Goal: Transaction & Acquisition: Purchase product/service

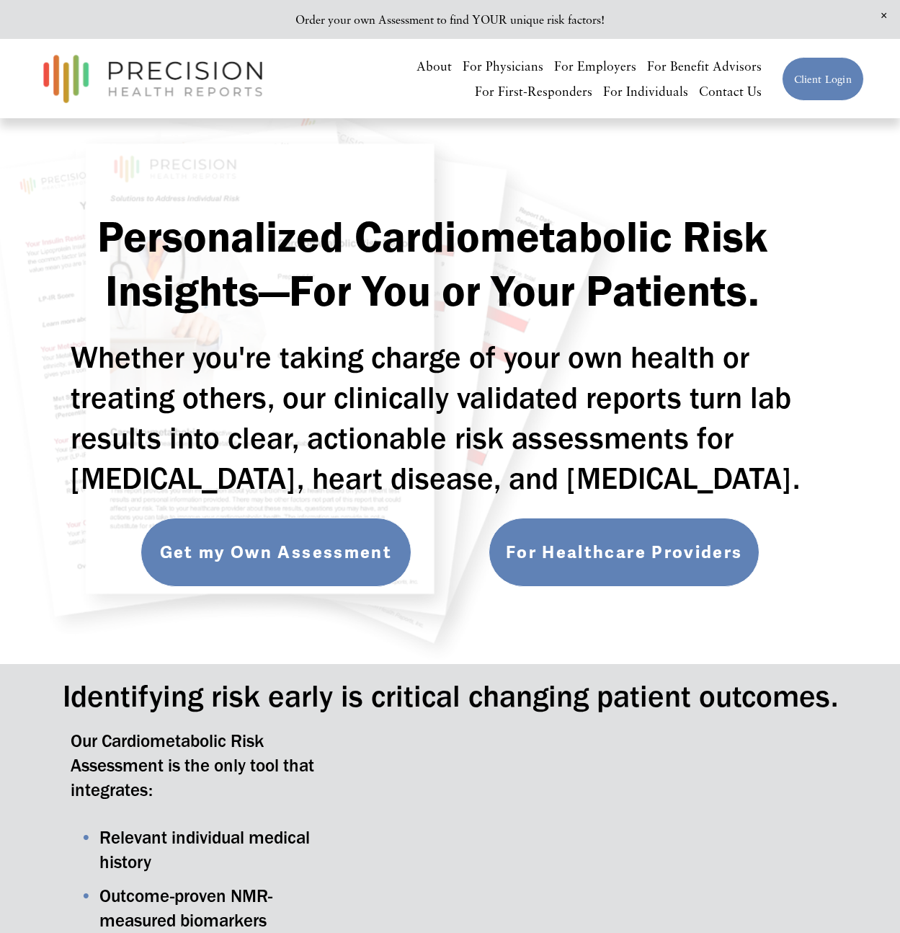
click at [355, 555] on link "Get my Own Assessment" at bounding box center [276, 552] width 271 height 69
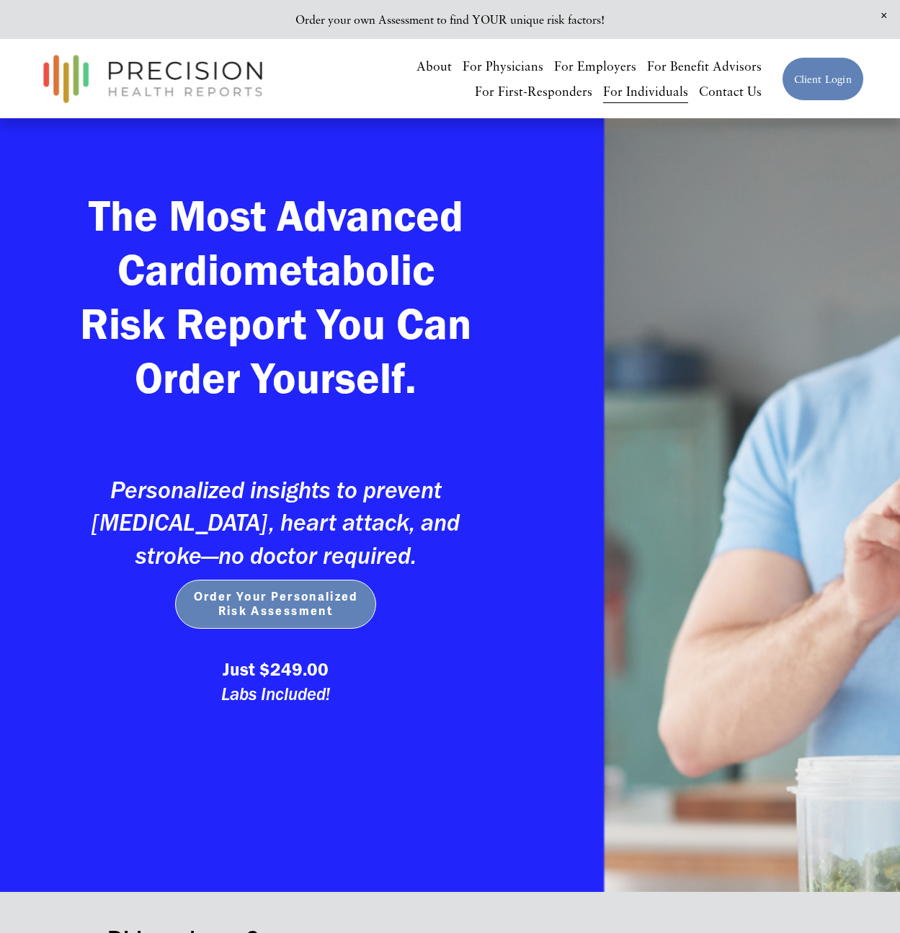
click at [320, 594] on span "Order Your Personalized Risk Assessment" at bounding box center [276, 604] width 172 height 29
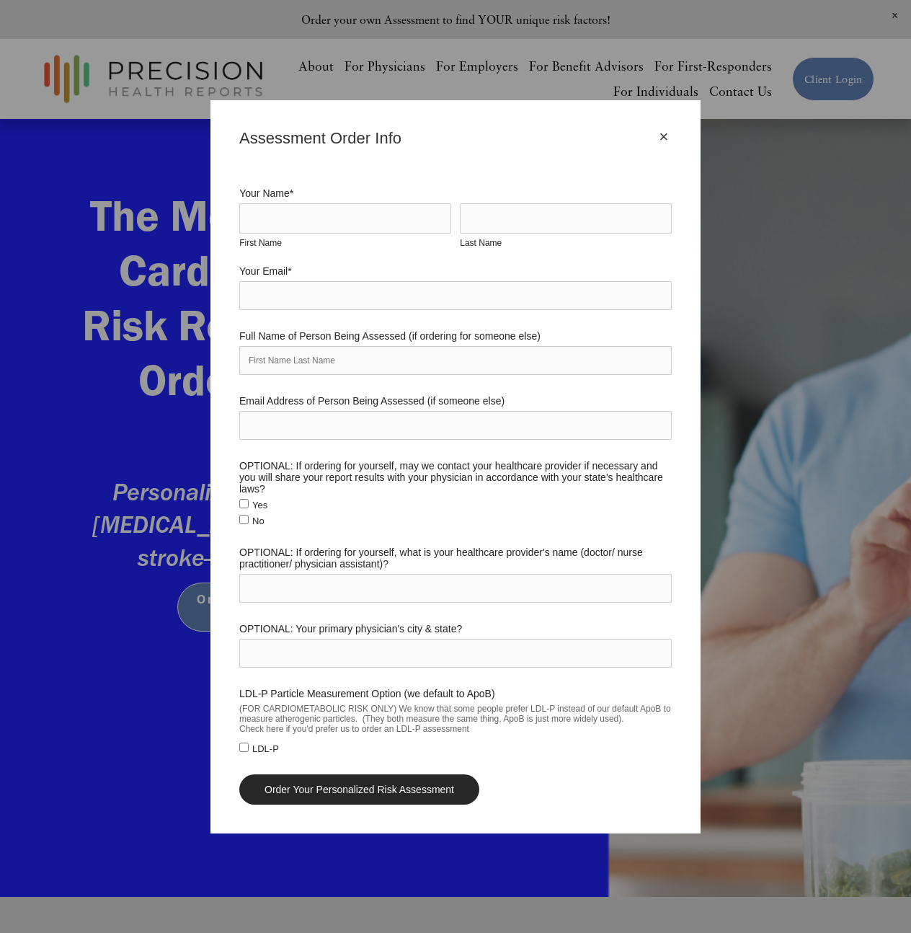
click at [657, 140] on div "×" at bounding box center [664, 137] width 16 height 16
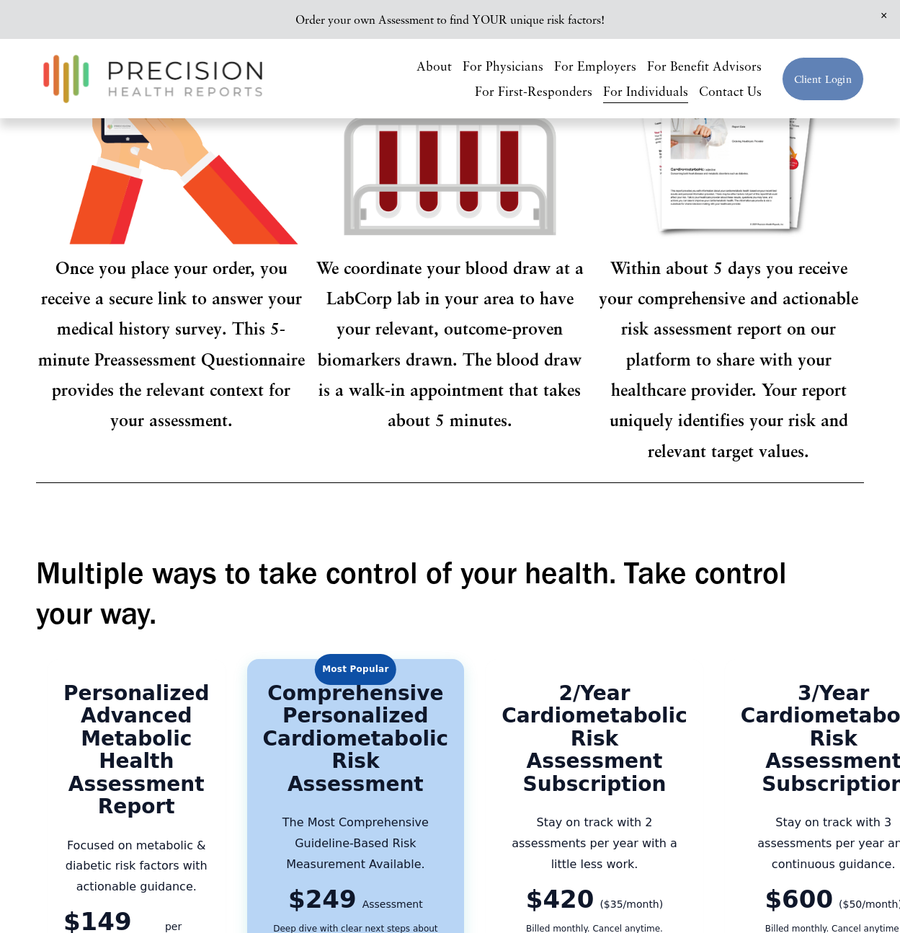
scroll to position [1067, 0]
